Goal: Check status

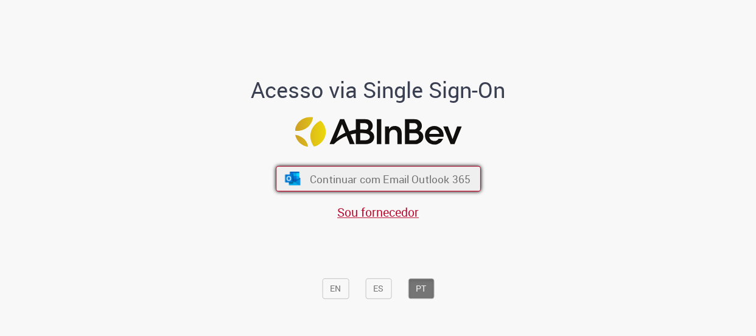
click at [362, 176] on span "Continuar com Email Outlook 365" at bounding box center [389, 179] width 161 height 14
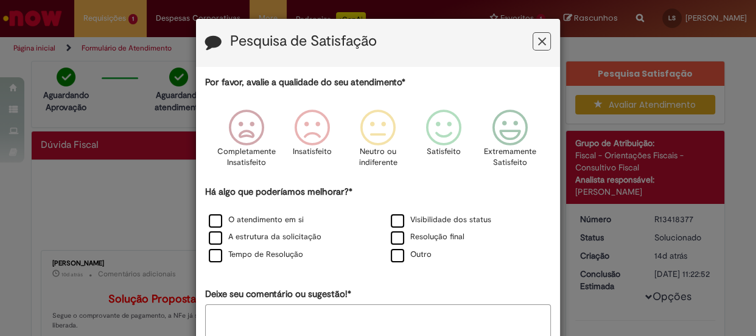
click at [538, 47] on icon "Feedback" at bounding box center [542, 41] width 8 height 13
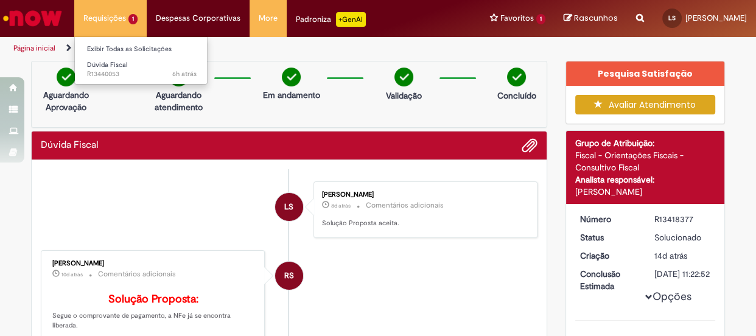
click at [114, 19] on li "Requisições 1 Exibir Todas as Solicitações Dúvida Fiscal 6h atrás 6 horas atrás…" at bounding box center [110, 18] width 72 height 37
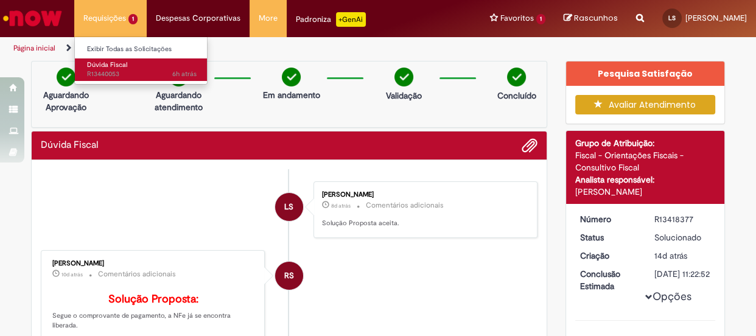
click at [108, 71] on span "6h atrás 6 horas atrás R13440053" at bounding box center [142, 74] width 110 height 10
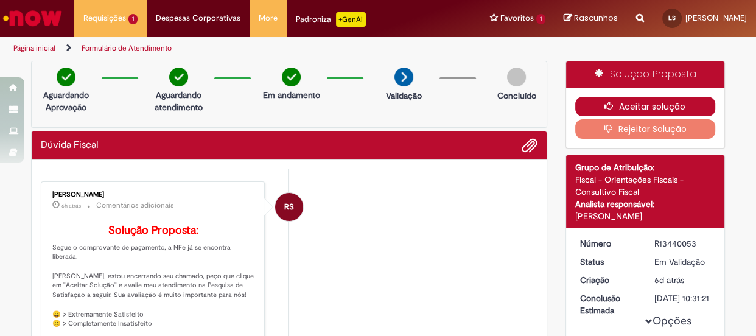
click at [616, 106] on button "Aceitar solução" at bounding box center [645, 106] width 141 height 19
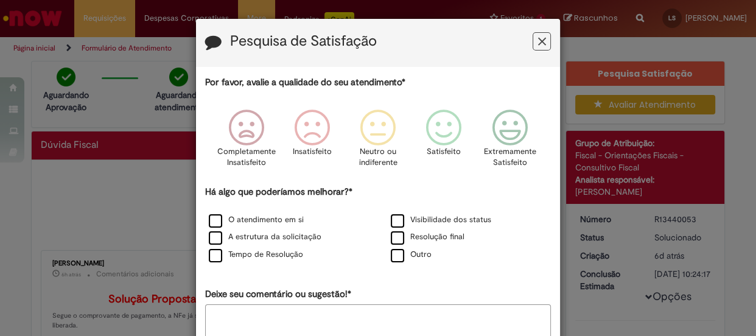
click at [538, 46] on icon "Feedback" at bounding box center [542, 41] width 8 height 13
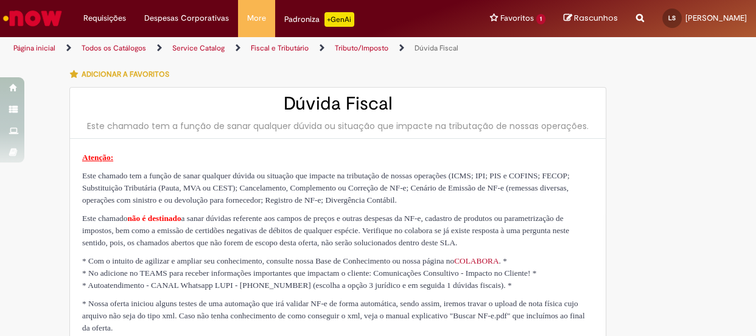
drag, startPoint x: 691, startPoint y: 0, endPoint x: 349, endPoint y: 226, distance: 410.1
click at [349, 226] on span "Este chamado não é destinado a sanar dúvidas referente aos campos de preços e o…" at bounding box center [325, 230] width 487 height 33
